Goal: Go to known website: Access a specific website the user already knows

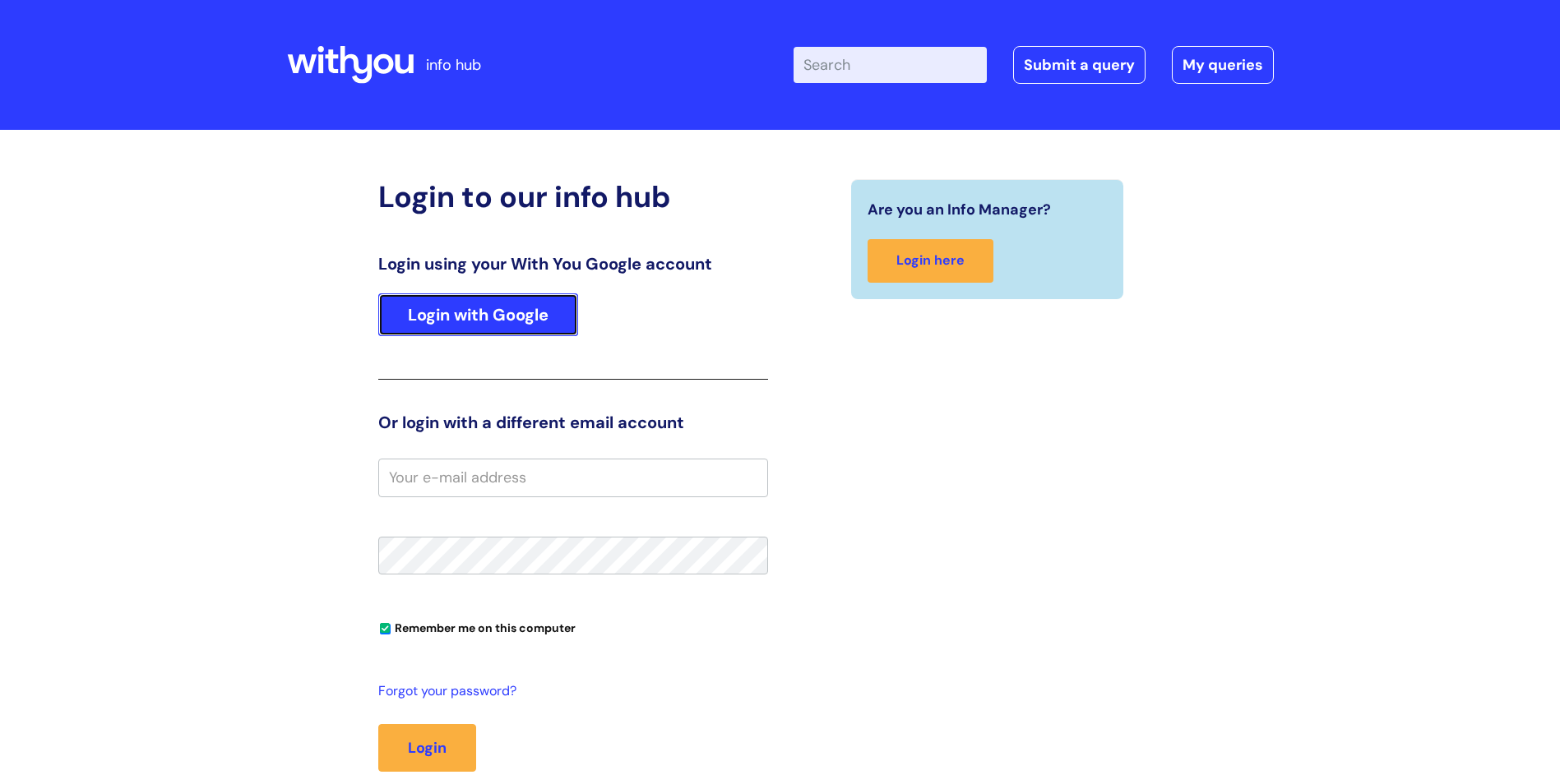
click at [485, 319] on link "Login with Google" at bounding box center [477, 315] width 200 height 43
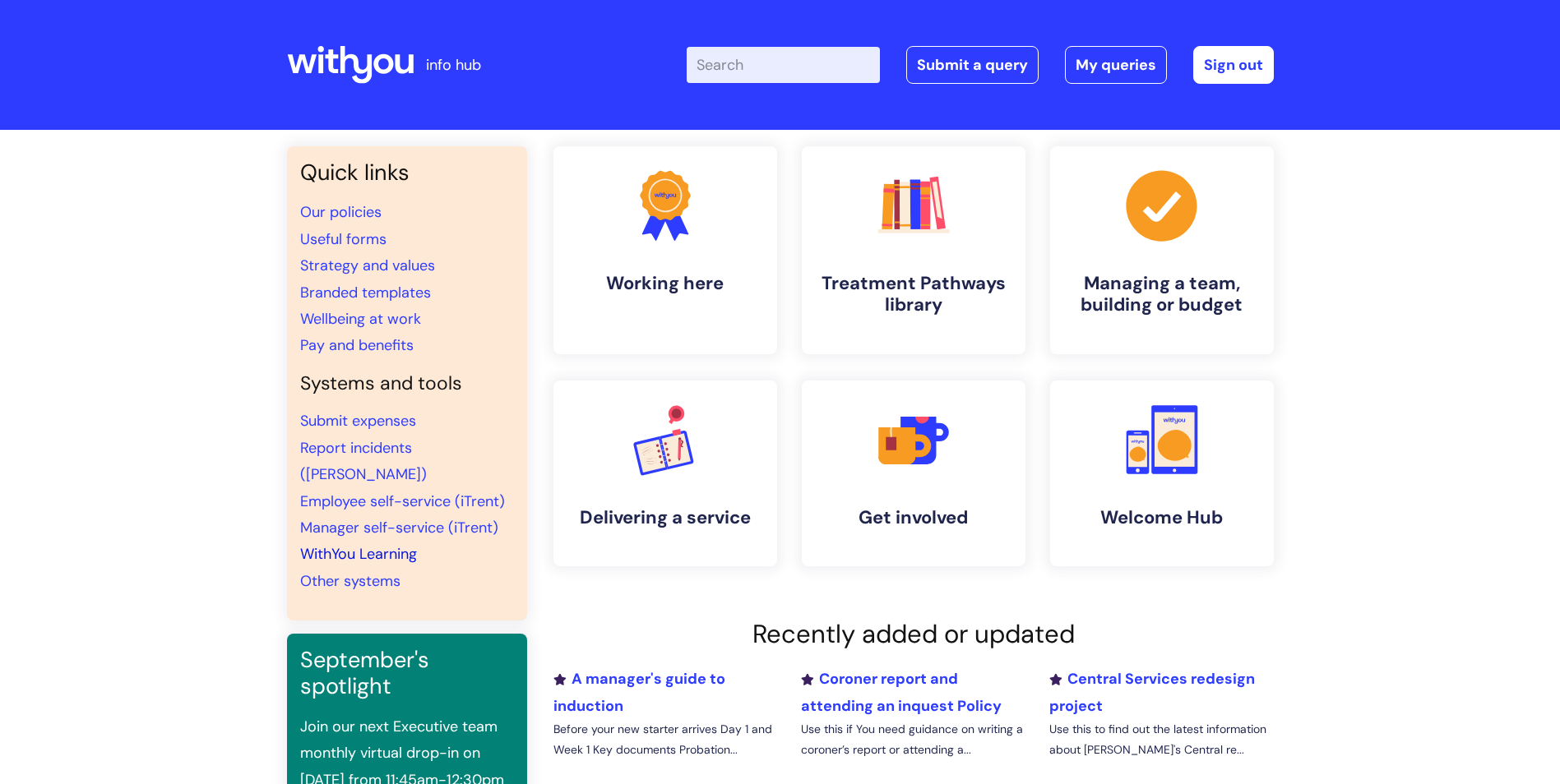
click at [391, 544] on link "WithYou Learning" at bounding box center [359, 554] width 117 height 20
